Goal: Find specific page/section: Find specific page/section

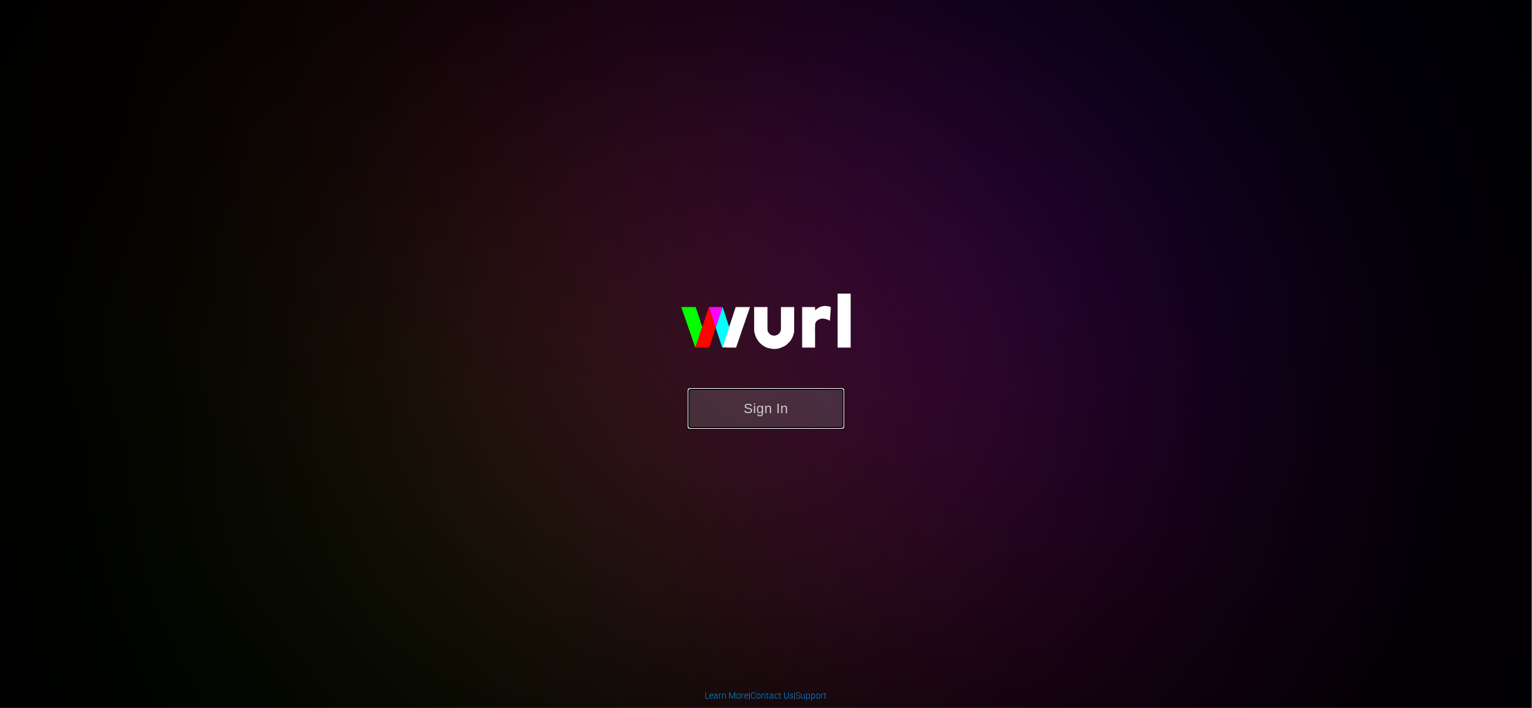
click at [803, 415] on button "Sign In" at bounding box center [766, 408] width 157 height 41
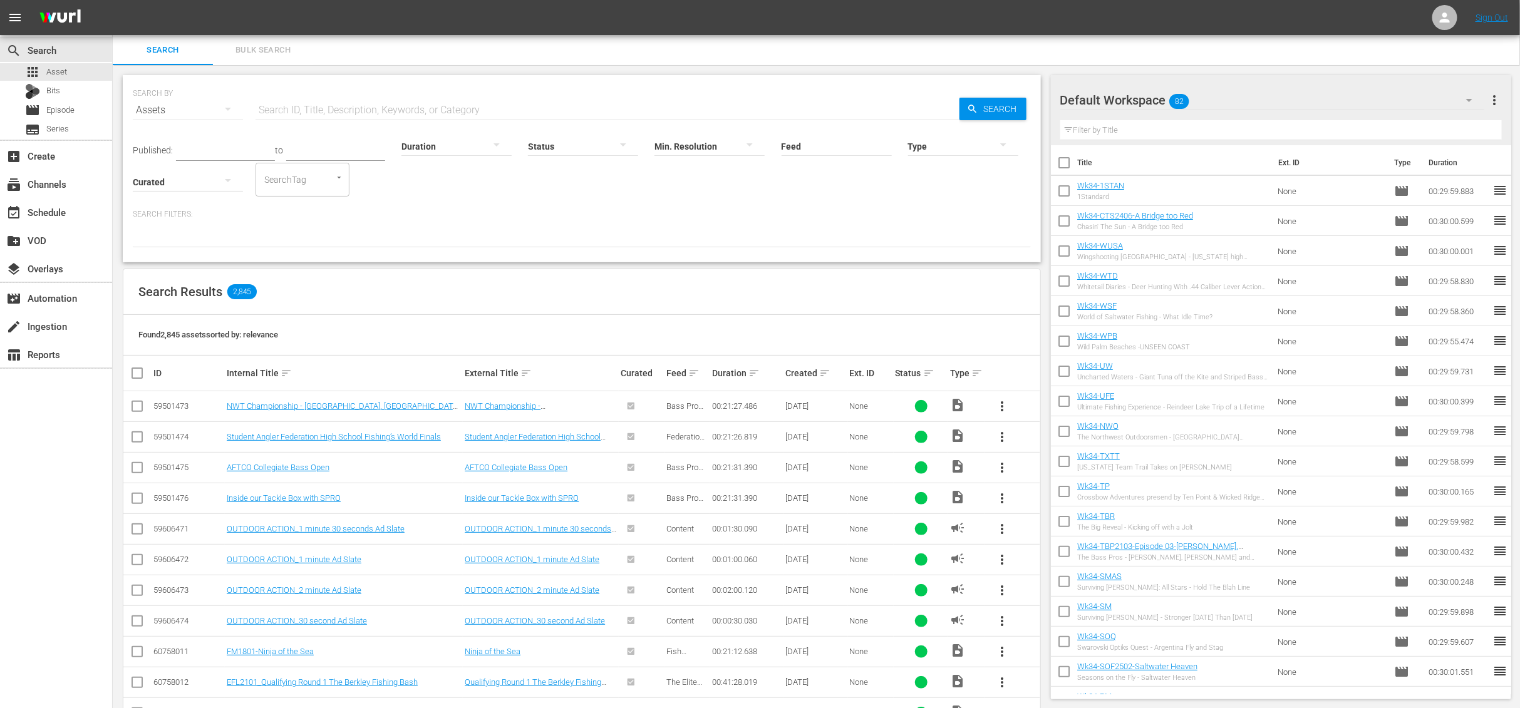
click at [323, 110] on input "text" at bounding box center [608, 110] width 704 height 30
paste input "Visting Deer Camp at Christmas"
type input "Visting Deer Camp at Christmas"
